Goal: Information Seeking & Learning: Learn about a topic

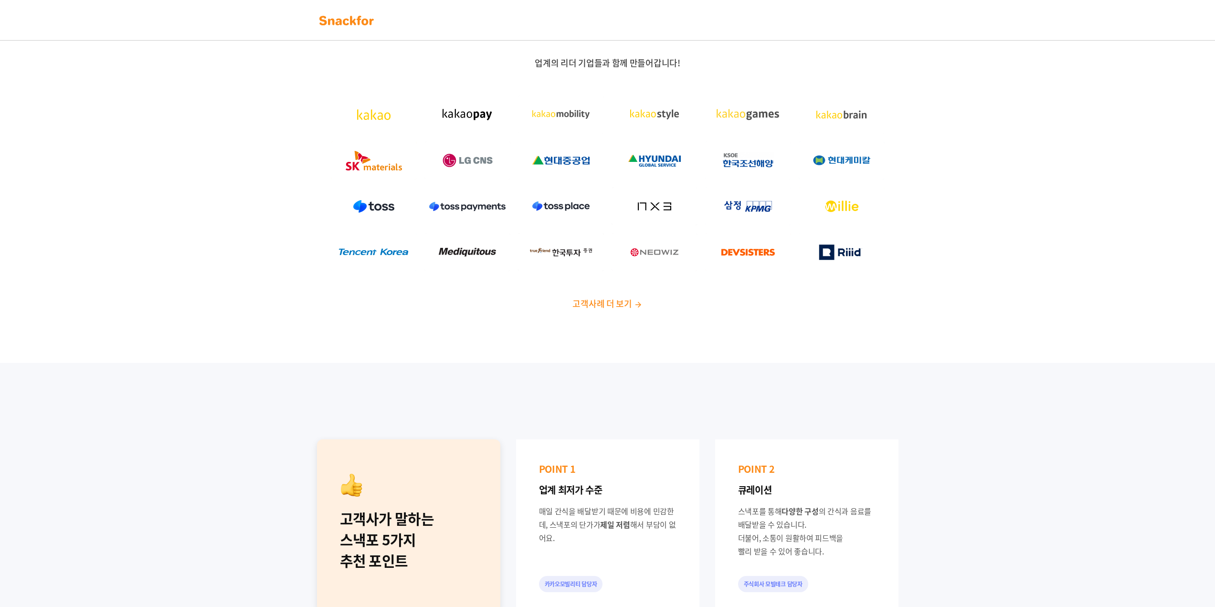
click at [337, 11] on link at bounding box center [346, 20] width 60 height 21
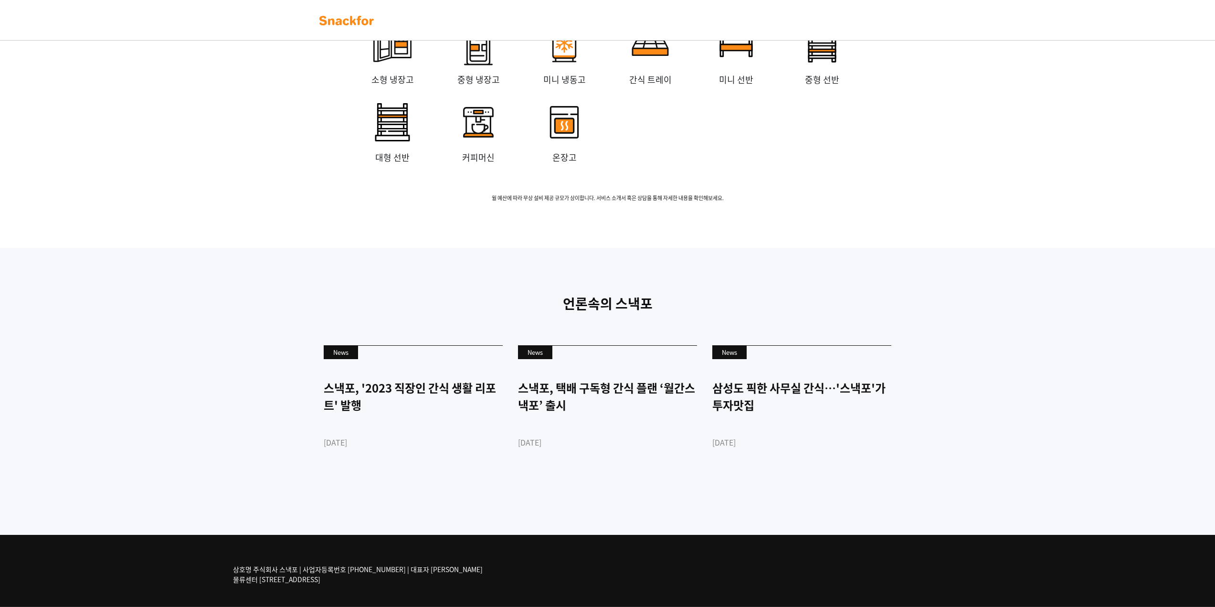
scroll to position [2076, 0]
drag, startPoint x: 673, startPoint y: 193, endPoint x: 789, endPoint y: 189, distance: 115.6
click at [789, 189] on div "무상 설비 임대 소형 냉장고 중형 냉장고 미니 냉동고 간식 트레이 미니 선반 중형 선반 대형 선반 커피머신 온장고 월 예산에 따라 무상 설비 …" at bounding box center [607, 88] width 597 height 230
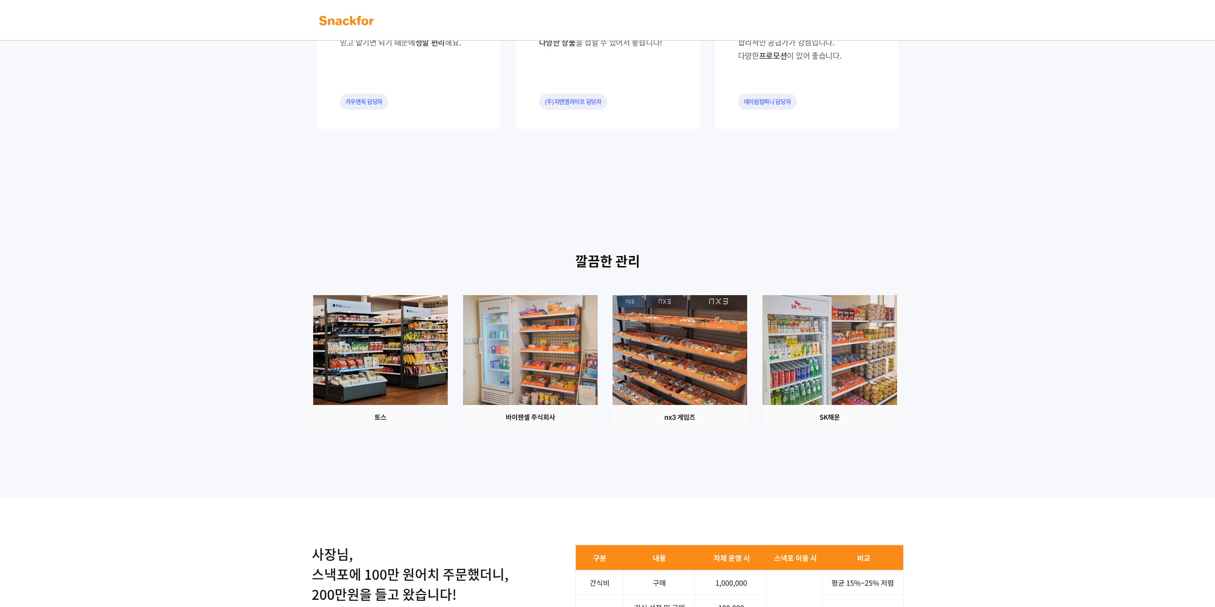
scroll to position [0, 0]
